Goal: Navigation & Orientation: Understand site structure

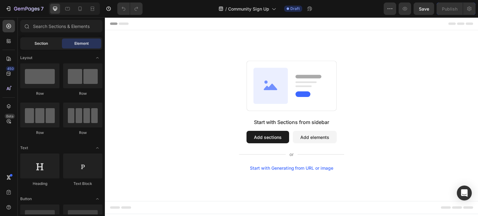
click at [40, 44] on span "Section" at bounding box center [41, 44] width 13 height 6
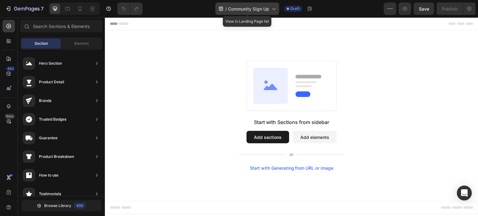
click at [270, 6] on div "/ Community Sign Up" at bounding box center [247, 8] width 64 height 12
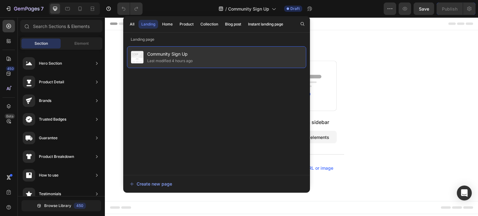
click at [174, 59] on div "Last modified 4 hours ago" at bounding box center [169, 61] width 45 height 6
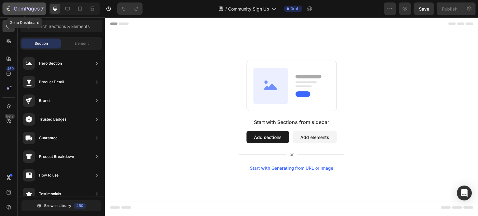
click at [10, 6] on icon "button" at bounding box center [8, 9] width 6 height 6
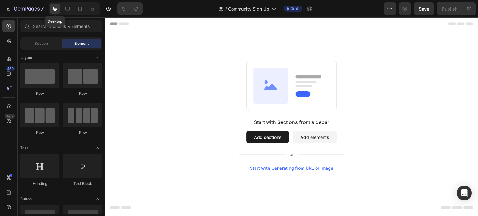
click at [55, 6] on icon at bounding box center [55, 9] width 6 height 6
click at [113, 6] on button "button" at bounding box center [108, 8] width 12 height 12
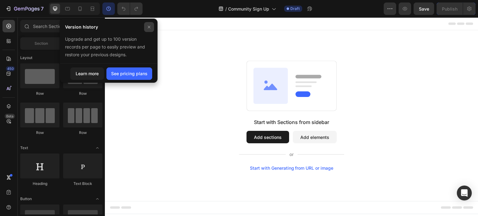
click at [149, 27] on icon at bounding box center [149, 27] width 5 height 5
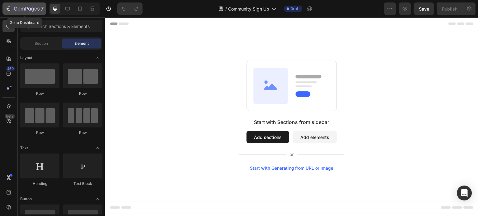
click at [9, 9] on icon "button" at bounding box center [8, 9] width 3 height 2
